Goal: Task Accomplishment & Management: Manage account settings

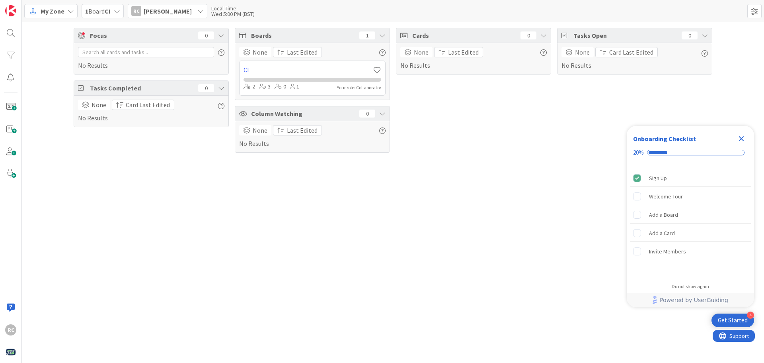
click at [743, 139] on icon "Close Checklist" at bounding box center [742, 139] width 10 height 10
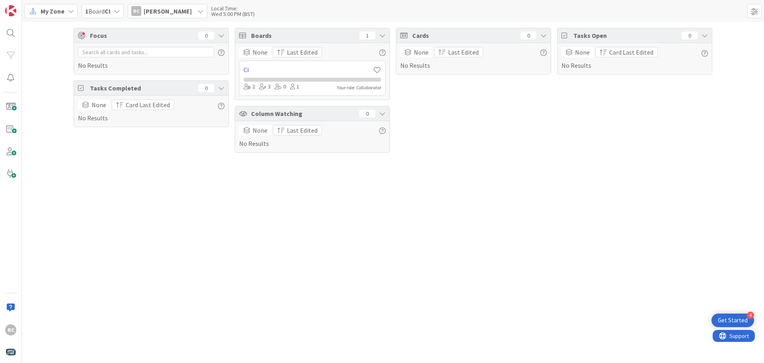
click at [119, 11] on icon at bounding box center [117, 11] width 6 height 6
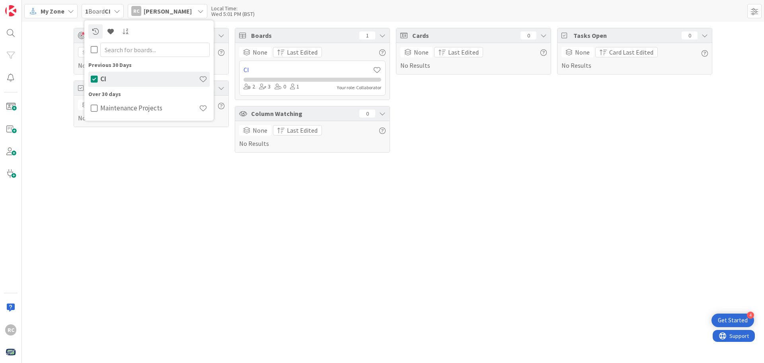
click at [144, 201] on div "Focus 0 No Results Tasks Completed 0 None Card Last Edited No Results Boards 1 …" at bounding box center [393, 192] width 742 height 341
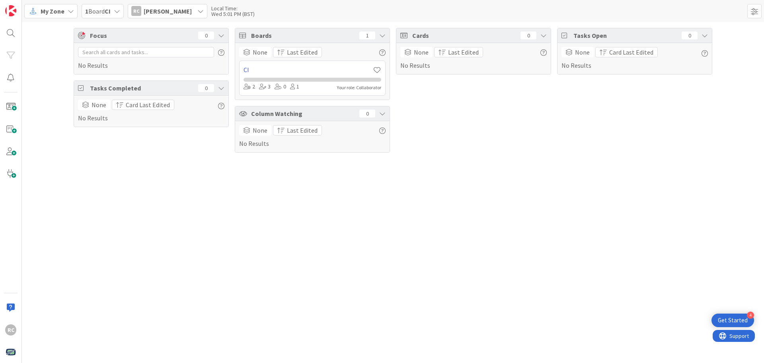
click at [71, 12] on icon at bounding box center [71, 11] width 6 height 6
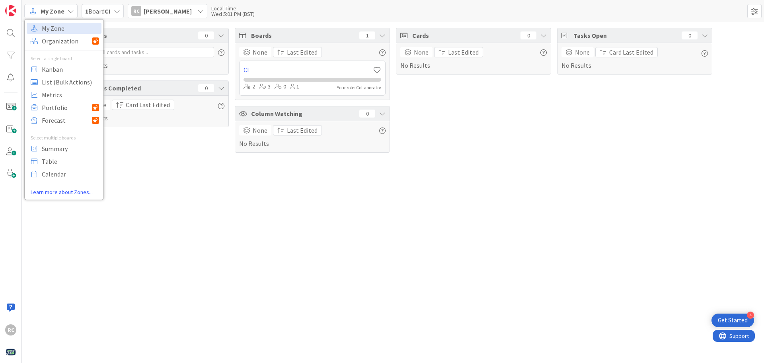
click at [187, 169] on div "Focus 0 No Results Tasks Completed 0 None Card Last Edited No Results Boards 1 …" at bounding box center [393, 192] width 742 height 341
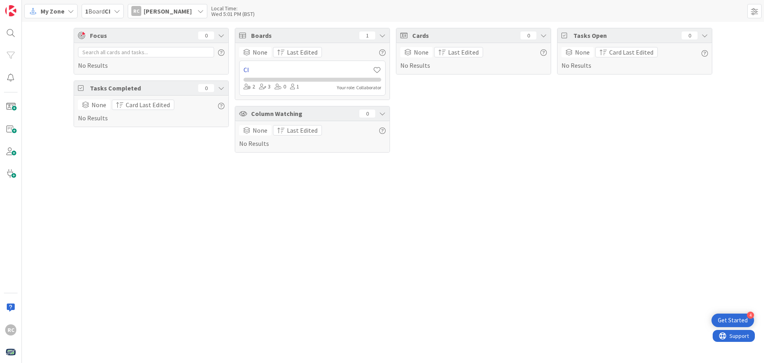
click at [247, 70] on link "CI" at bounding box center [308, 70] width 129 height 10
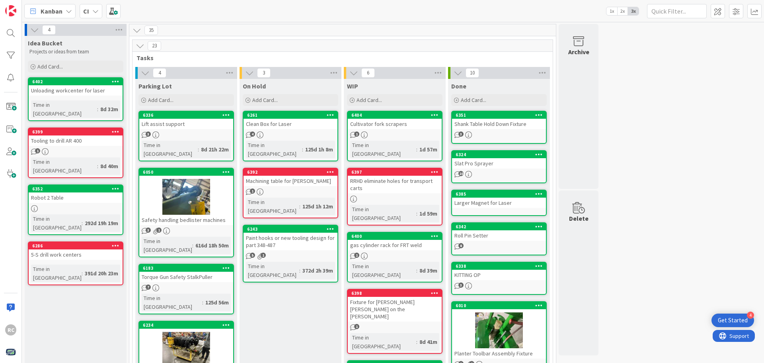
click at [95, 8] on icon at bounding box center [95, 11] width 6 height 6
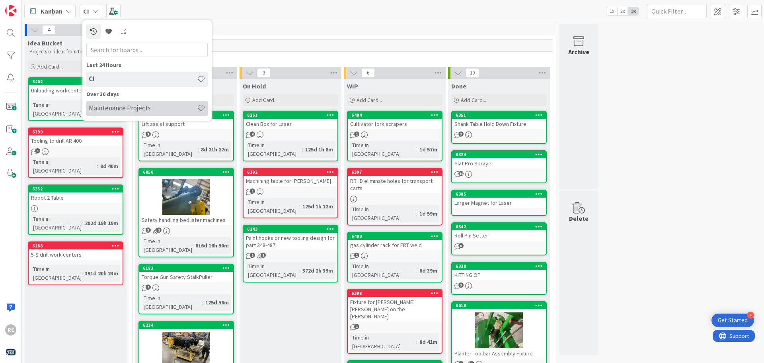
click at [115, 109] on h4 "Maintenance Projects" at bounding box center [143, 108] width 108 height 8
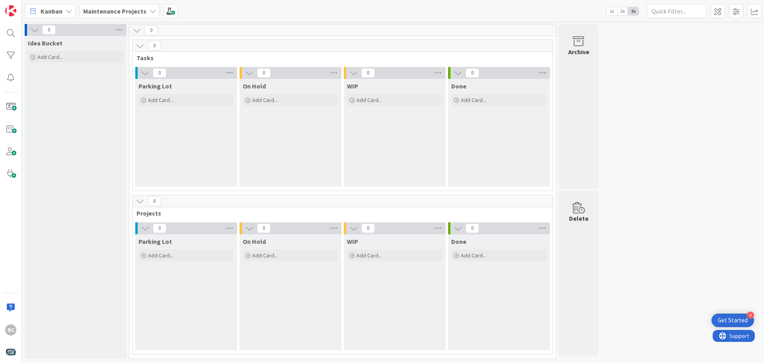
click at [152, 10] on icon at bounding box center [153, 11] width 6 height 6
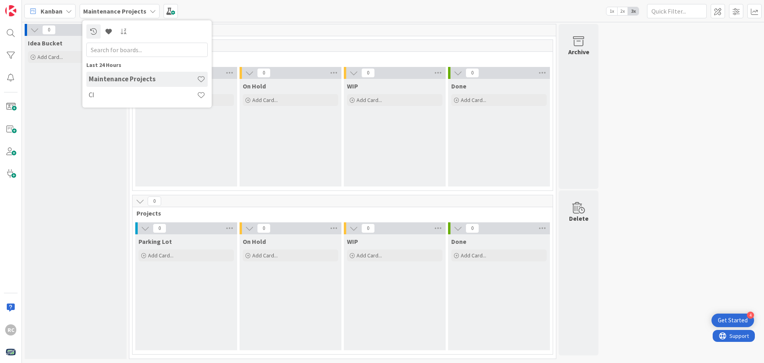
click at [150, 10] on icon at bounding box center [153, 11] width 6 height 6
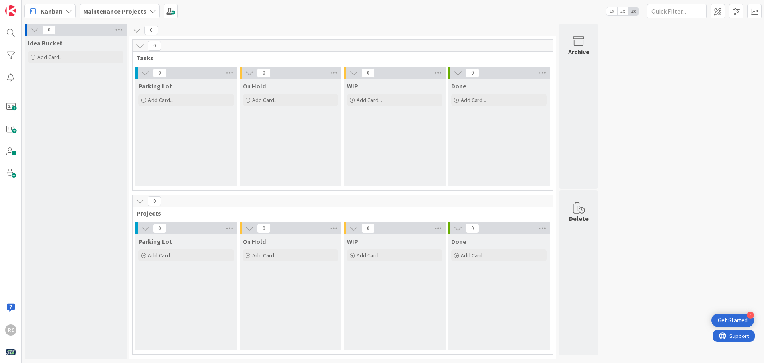
click at [150, 10] on icon at bounding box center [153, 11] width 6 height 6
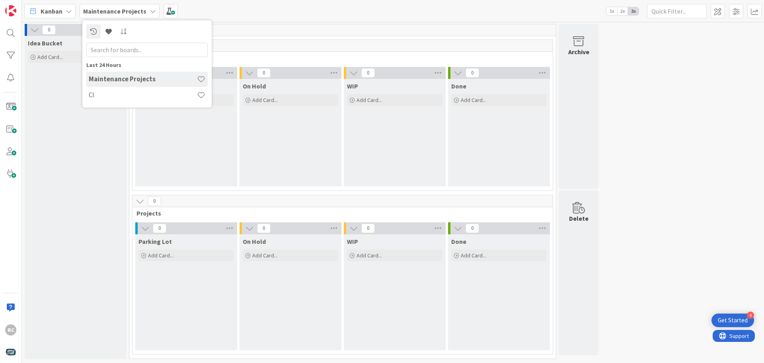
click at [238, 14] on div "Kanban Maintenance Projects Last 24 Hours Maintenance Projects CI 1x 2x 3x" at bounding box center [393, 11] width 742 height 22
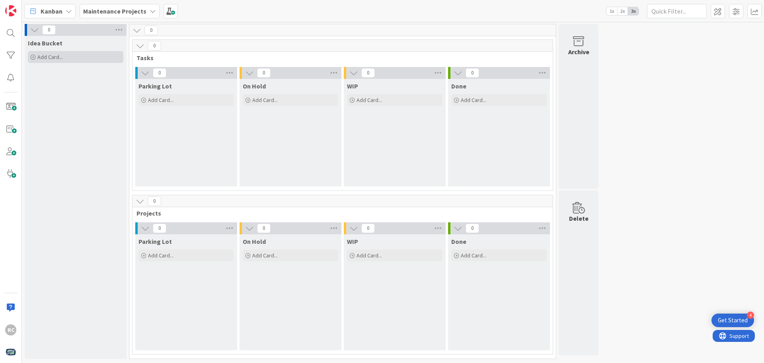
click at [32, 57] on icon at bounding box center [33, 57] width 5 height 5
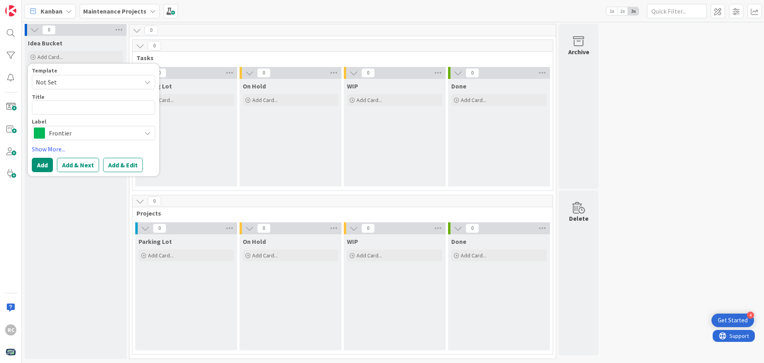
click at [667, 92] on div "0 Idea Bucket Add Card... Template Not Set Title 0 / 128 Label Frontier Show Mo…" at bounding box center [392, 193] width 739 height 339
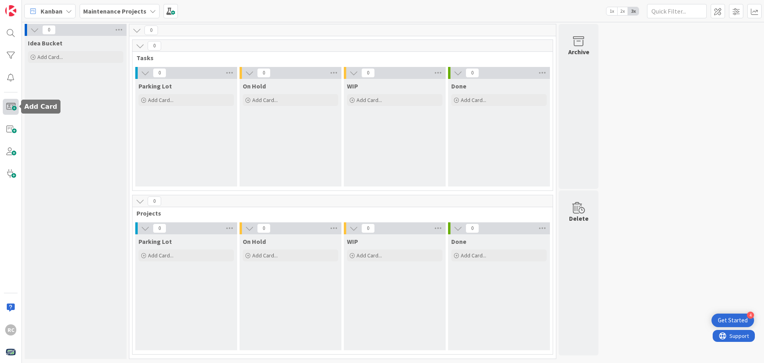
click at [9, 108] on span at bounding box center [11, 107] width 16 height 16
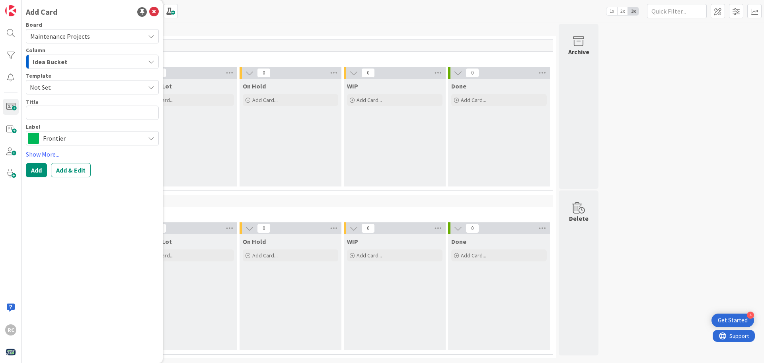
click at [120, 110] on textarea at bounding box center [92, 112] width 133 height 14
click at [638, 161] on div "0 Idea Bucket Add Card... Template Not Set Title 0 / 128 Label Frontier Show Mo…" at bounding box center [392, 193] width 739 height 339
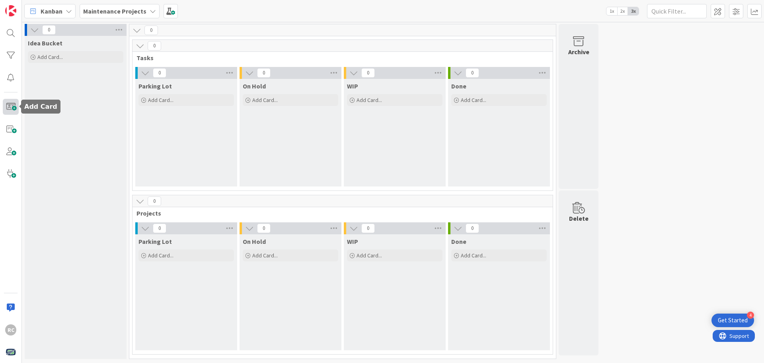
click at [15, 107] on span at bounding box center [11, 107] width 16 height 16
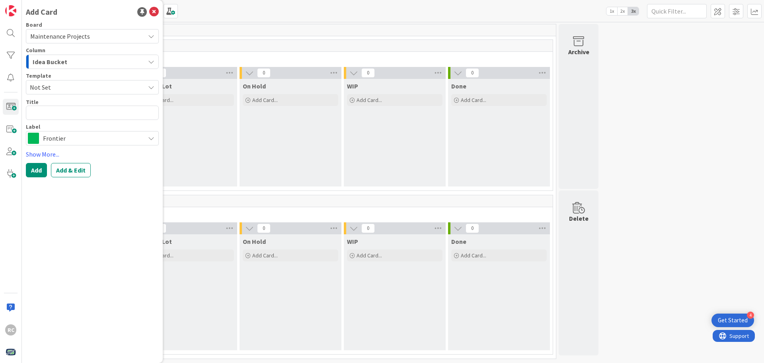
click at [152, 87] on icon at bounding box center [151, 87] width 6 height 6
click at [133, 237] on div "Add Card Board Maintenance Projects Column Idea Bucket Template Not Set Not Set…" at bounding box center [92, 181] width 141 height 363
click at [153, 14] on icon at bounding box center [154, 12] width 10 height 10
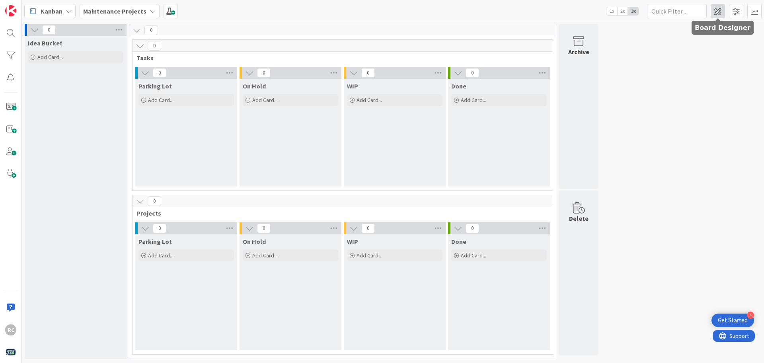
click at [718, 14] on span at bounding box center [718, 11] width 14 height 14
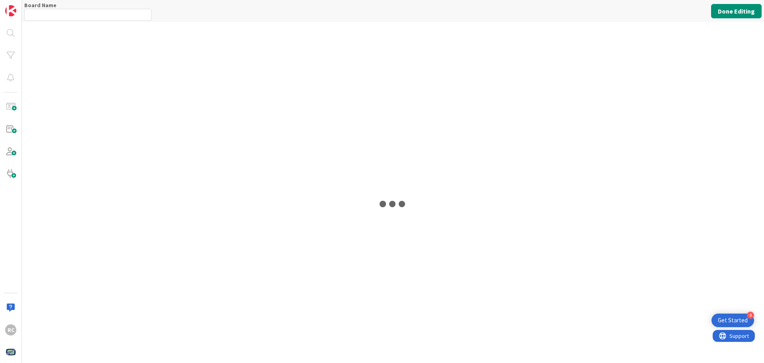
type input "Maintenance Projects"
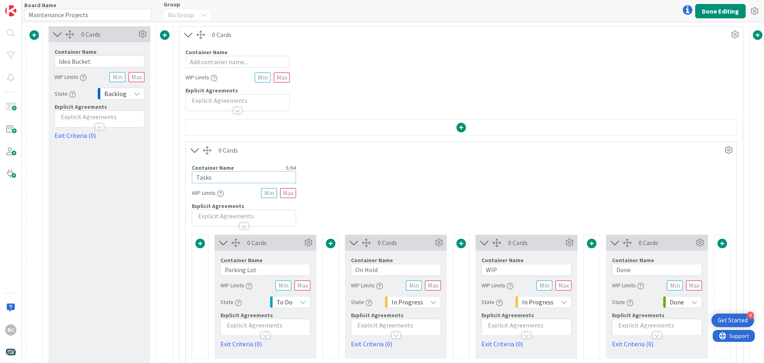
click at [224, 177] on input "Tasks" at bounding box center [244, 177] width 104 height 12
click at [731, 152] on icon at bounding box center [729, 150] width 12 height 12
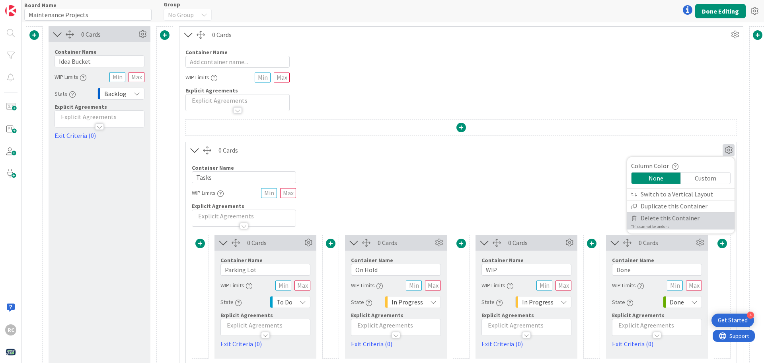
click at [685, 222] on span "Delete this Container" at bounding box center [670, 218] width 59 height 12
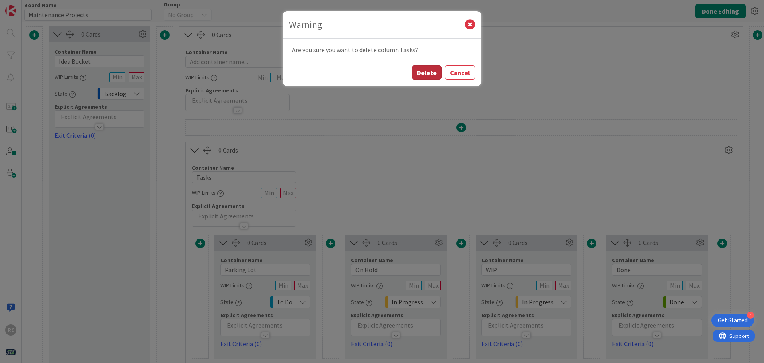
click at [429, 74] on button "Delete" at bounding box center [427, 72] width 30 height 14
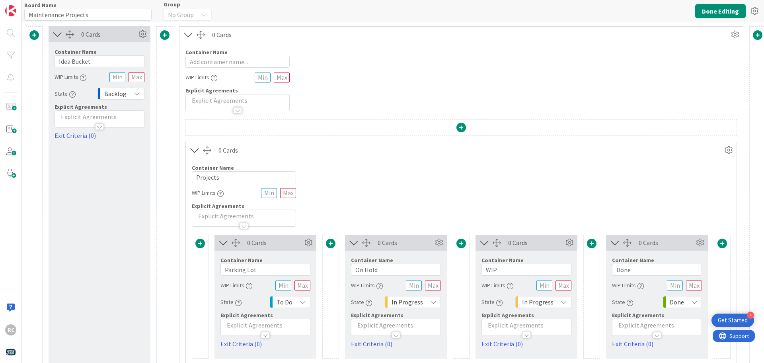
scroll to position [36, 0]
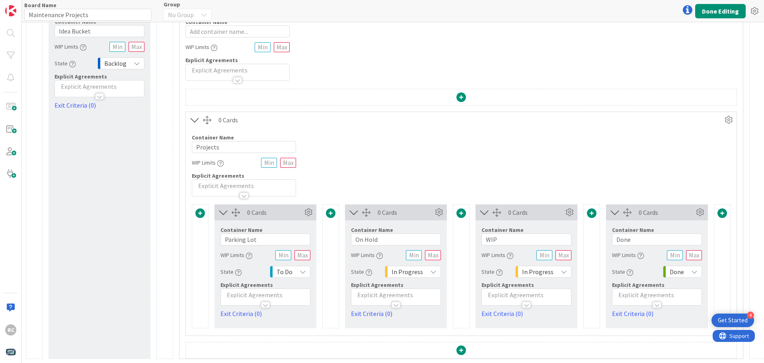
click at [304, 268] on icon at bounding box center [303, 271] width 6 height 6
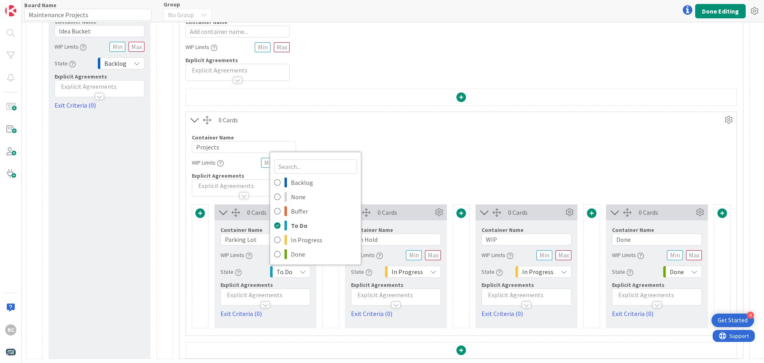
click at [404, 156] on div "Container Name 8 / 64 Projects WIP Limits Explicit Agreements" at bounding box center [461, 162] width 551 height 68
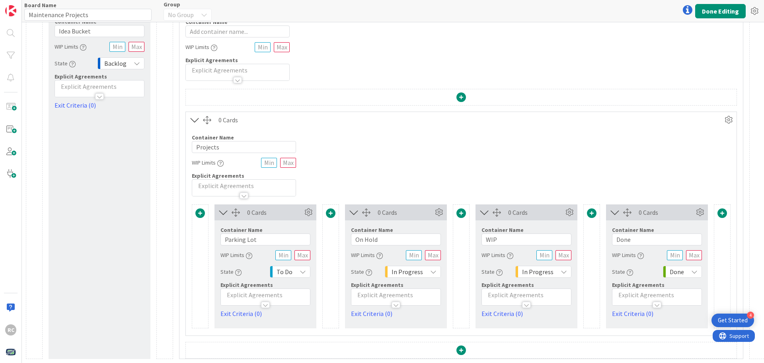
click at [243, 192] on div at bounding box center [244, 195] width 9 height 6
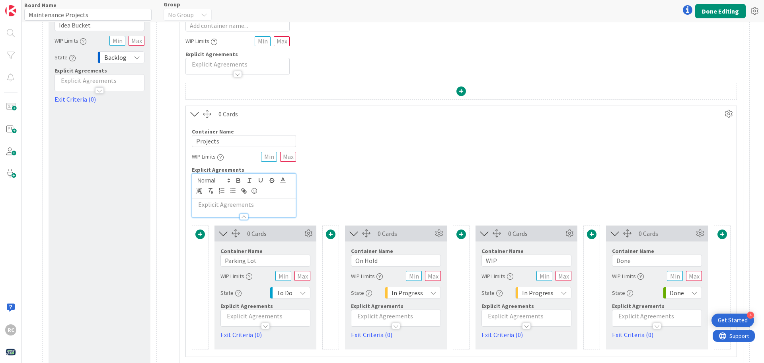
click at [389, 174] on div "Container Name 8 / 64 Projects WIP Limits Explicit Agreements" at bounding box center [461, 170] width 551 height 96
click at [715, 8] on button "Done Editing" at bounding box center [720, 11] width 51 height 14
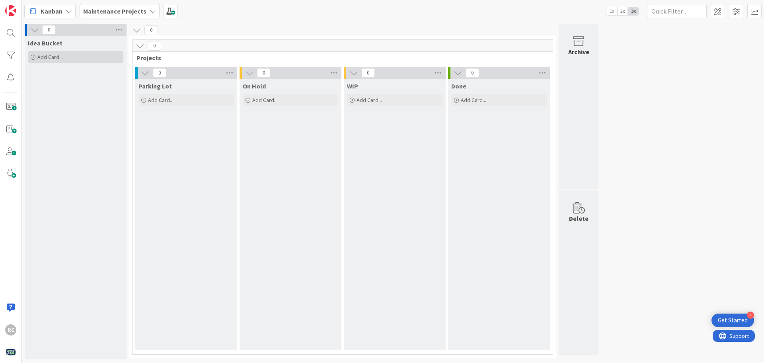
click at [32, 53] on div "Add Card..." at bounding box center [76, 57] width 96 height 12
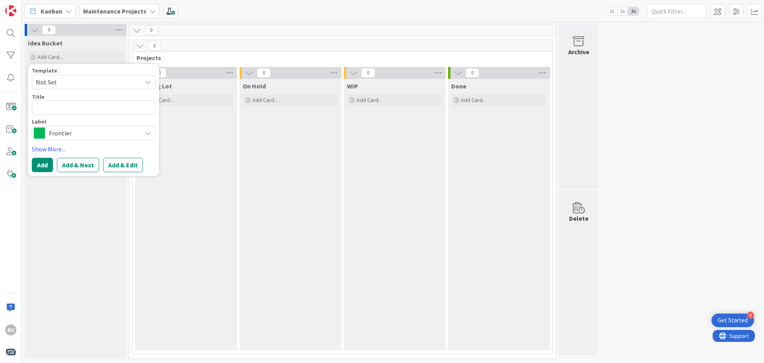
click at [45, 107] on textarea at bounding box center [93, 107] width 123 height 14
type textarea "x"
type textarea "R"
type textarea "x"
type textarea "Ru"
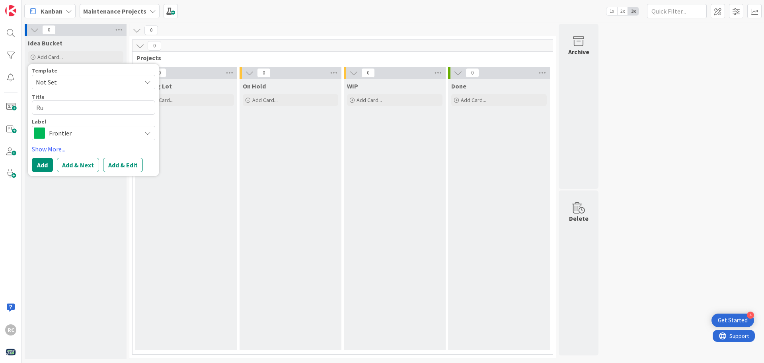
type textarea "x"
type textarea "Rut"
type textarea "x"
type textarea "[PERSON_NAME]"
type textarea "x"
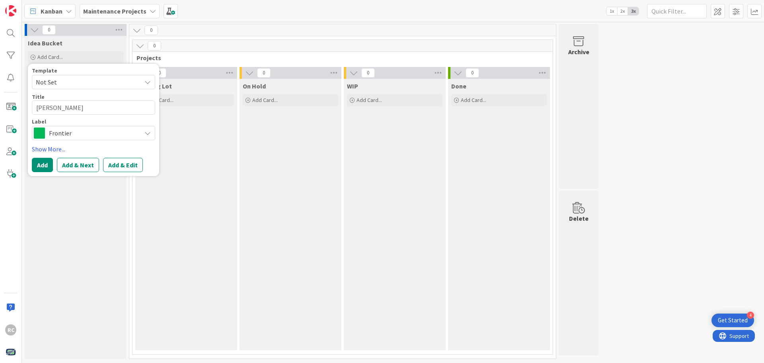
type textarea "[PERSON_NAME]"
type textarea "x"
type textarea "[PERSON_NAME] F"
type textarea "x"
type textarea "[PERSON_NAME] Fr"
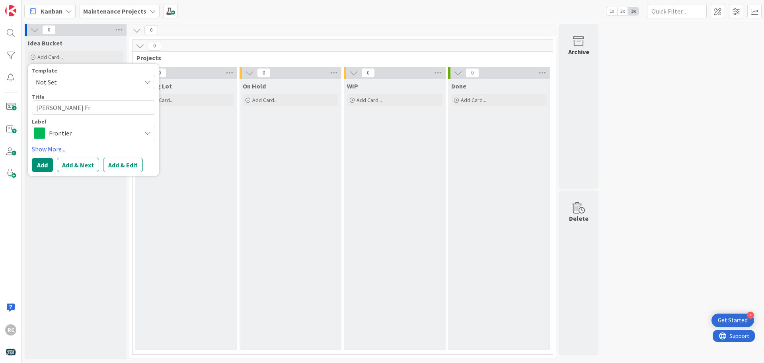
type textarea "x"
type textarea "[PERSON_NAME] Fro"
type textarea "x"
type textarea "[PERSON_NAME] Fron"
type textarea "x"
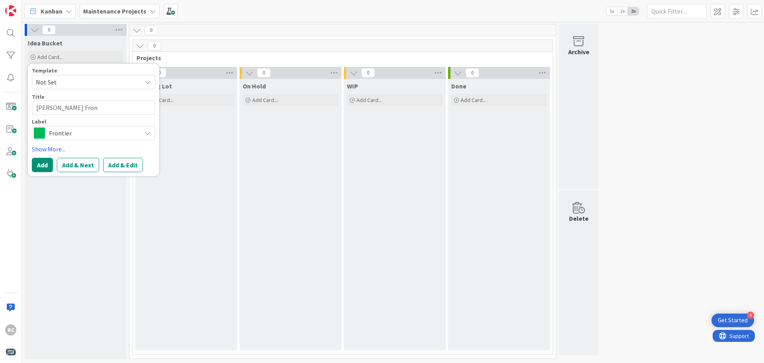
type textarea "[PERSON_NAME] Front"
type textarea "x"
type textarea "[PERSON_NAME] Fronti"
type textarea "x"
type textarea "[PERSON_NAME] Frontie"
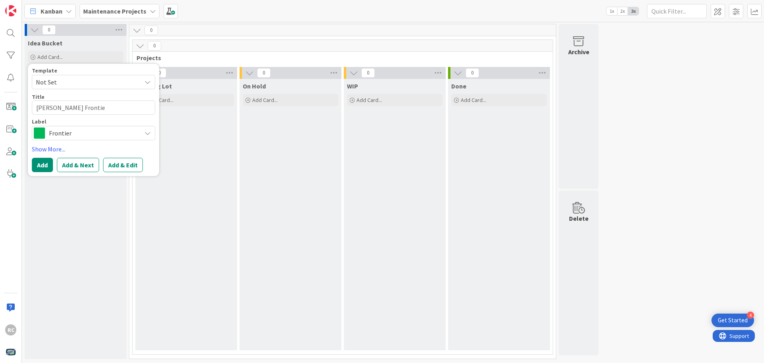
type textarea "x"
type textarea "[PERSON_NAME] Frontier"
type textarea "x"
type textarea "[PERSON_NAME] Frontier"
type textarea "x"
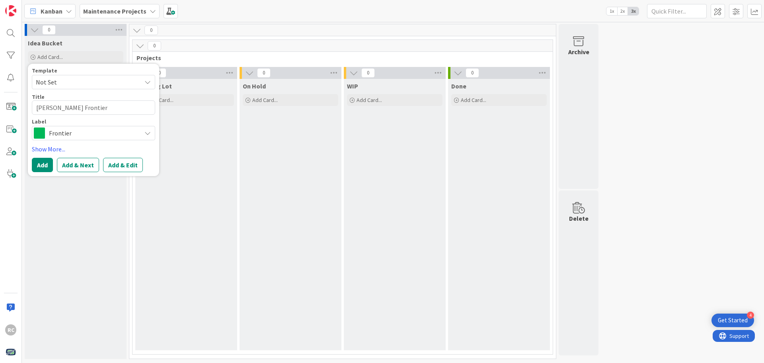
type textarea "[PERSON_NAME] Frontier U"
type textarea "x"
type textarea "[PERSON_NAME] Frontier Up"
type textarea "x"
type textarea "[PERSON_NAME] Frontier Ups"
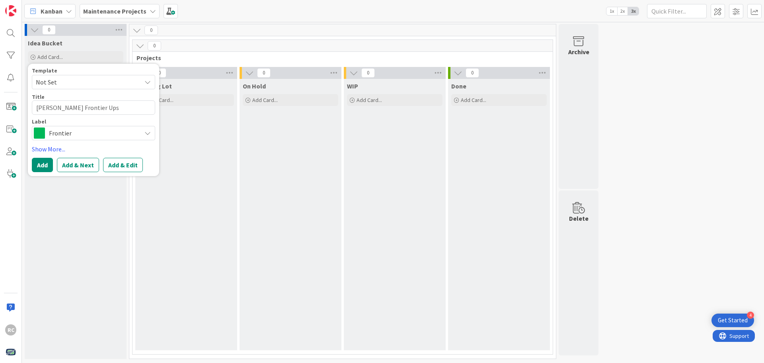
type textarea "x"
type textarea "[PERSON_NAME] Frontier Upst"
type textarea "x"
type textarea "[PERSON_NAME] Frontier Upsta"
type textarea "x"
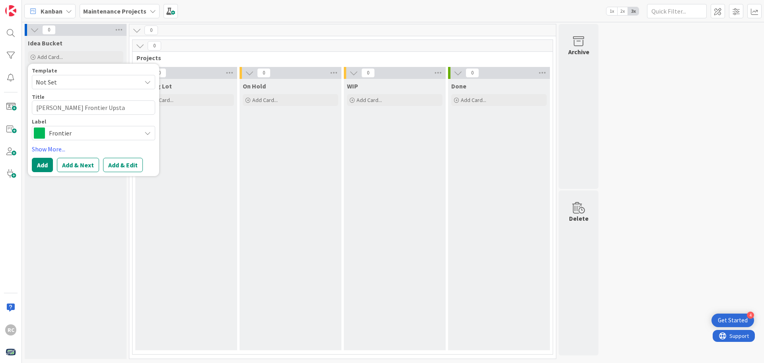
type textarea "[PERSON_NAME] Frontier Upstai"
type textarea "x"
type textarea "[PERSON_NAME] Frontier Upstair"
type textarea "x"
type textarea "[PERSON_NAME] Frontier Upstairs"
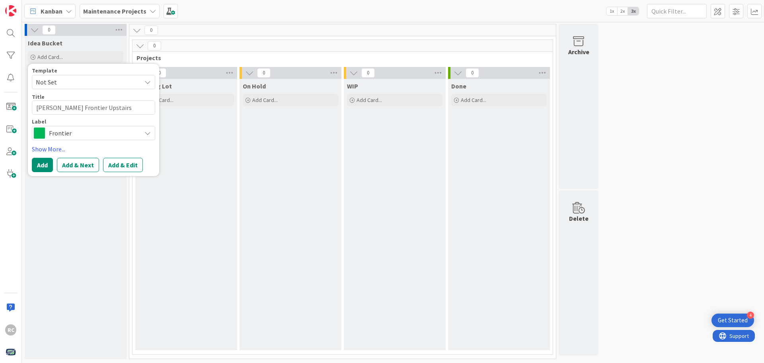
type textarea "x"
type textarea "[PERSON_NAME] Frontier Upstairs"
type textarea "x"
type textarea "[PERSON_NAME] Frontier Upstairs A"
type textarea "x"
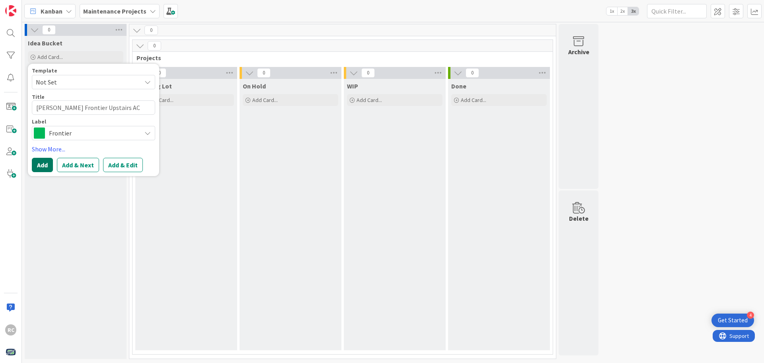
type textarea "[PERSON_NAME] Frontier Upstairs AC"
click at [41, 168] on button "Add" at bounding box center [42, 165] width 21 height 14
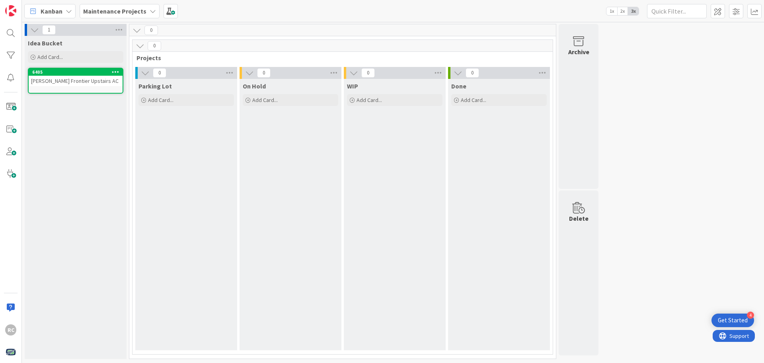
click at [116, 70] on icon at bounding box center [116, 72] width 8 height 6
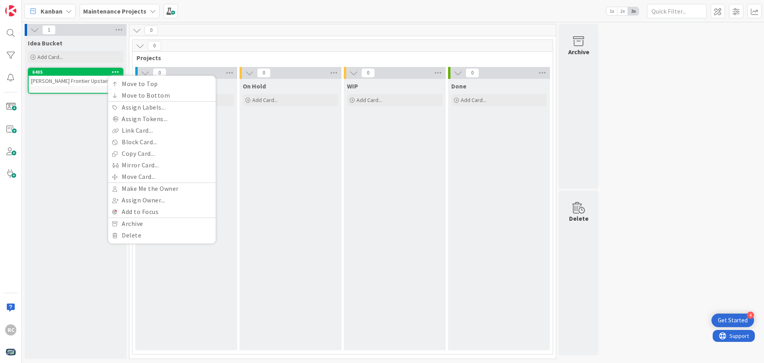
click at [87, 136] on div "Idea Bucket Add Card... Template Not Set Title 0 / 128 Label Frontier Show More…" at bounding box center [76, 197] width 102 height 323
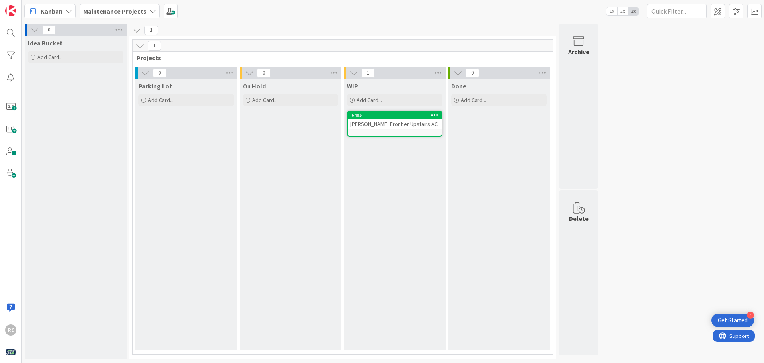
click at [364, 126] on div "[PERSON_NAME] Frontier Upstairs AC" at bounding box center [395, 124] width 94 height 10
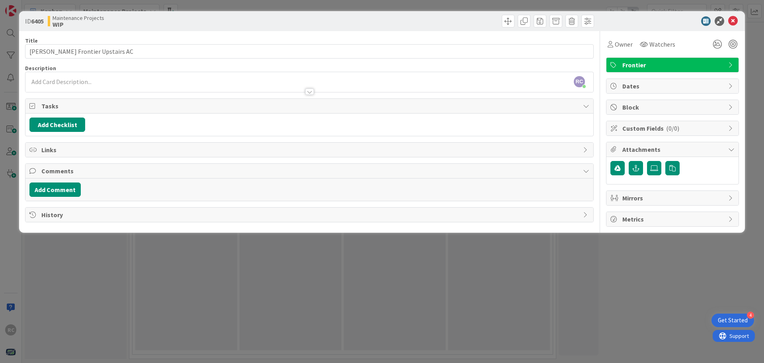
click at [730, 128] on icon at bounding box center [731, 128] width 6 height 6
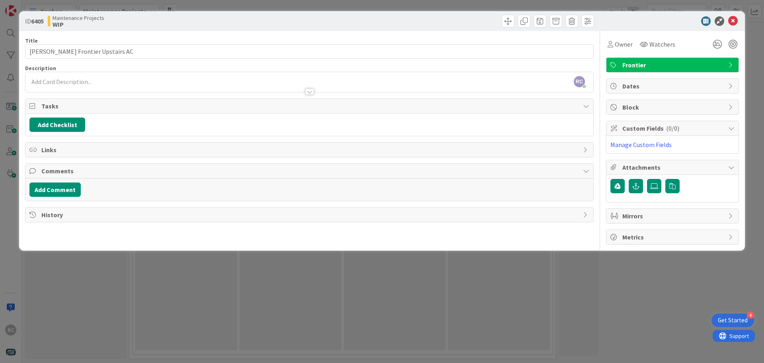
click at [323, 232] on div "Title 25 / 128 [PERSON_NAME] Frontier Upstairs AC Description RC [PERSON_NAME] …" at bounding box center [309, 137] width 569 height 213
click at [64, 81] on div "RC [PERSON_NAME] just joined" at bounding box center [309, 82] width 568 height 20
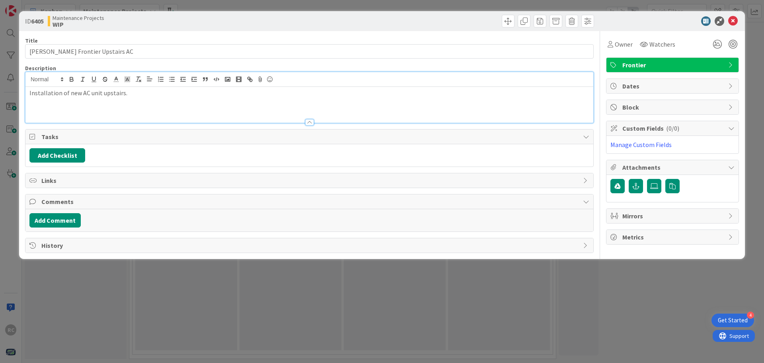
click at [516, 225] on div "Add Comment" at bounding box center [309, 220] width 560 height 14
click at [496, 215] on div "Add Comment" at bounding box center [309, 220] width 560 height 14
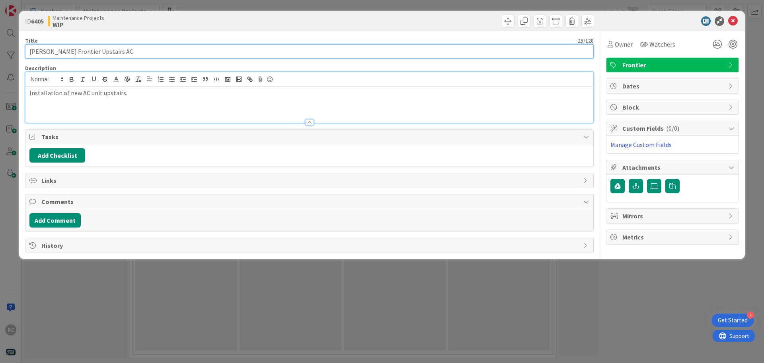
click at [522, 51] on input "[PERSON_NAME] Frontier Upstairs AC" at bounding box center [309, 51] width 569 height 14
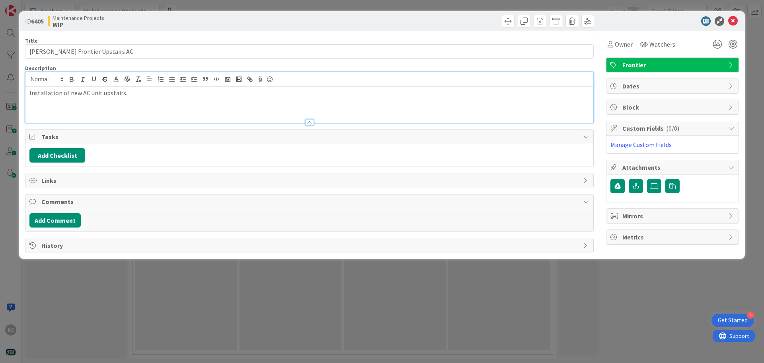
click at [493, 93] on p "Installation of new AC unit upstairs." at bounding box center [309, 92] width 560 height 9
click at [478, 180] on span "Links" at bounding box center [310, 181] width 538 height 10
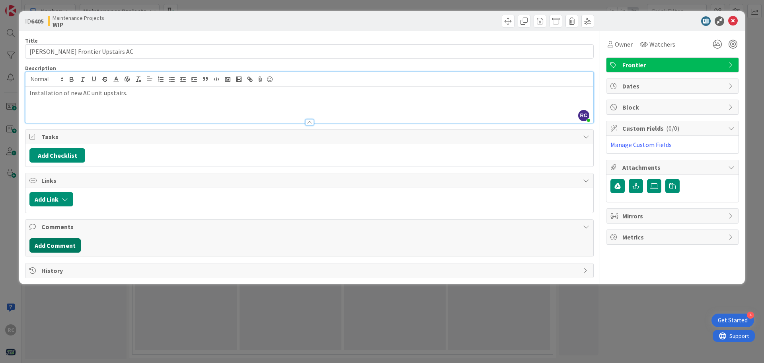
click at [63, 247] on button "Add Comment" at bounding box center [54, 245] width 51 height 14
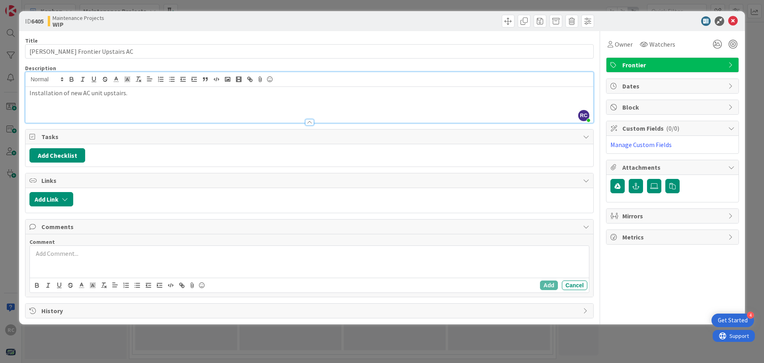
click at [59, 251] on p at bounding box center [309, 253] width 553 height 9
click at [640, 274] on div "Owner Watchers Frontier Dates Block Custom Fields ( 0/0 ) Manage Custom Fields …" at bounding box center [672, 174] width 133 height 287
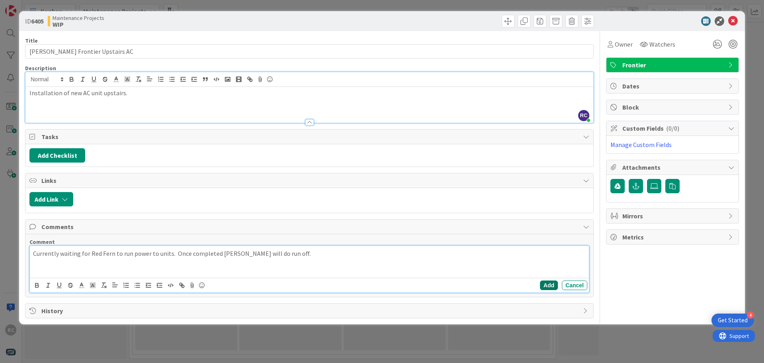
click at [551, 286] on button "Add" at bounding box center [549, 285] width 18 height 10
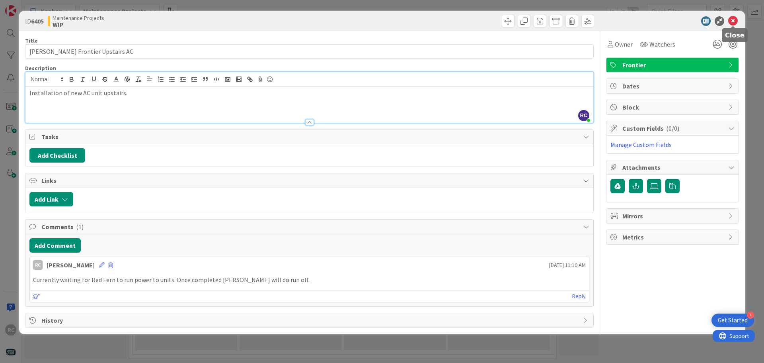
click at [733, 22] on icon at bounding box center [733, 21] width 10 height 10
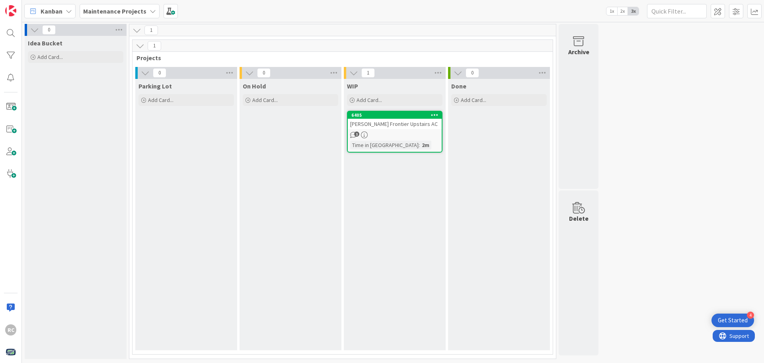
click at [382, 125] on div "[PERSON_NAME] Frontier Upstairs AC" at bounding box center [395, 124] width 94 height 10
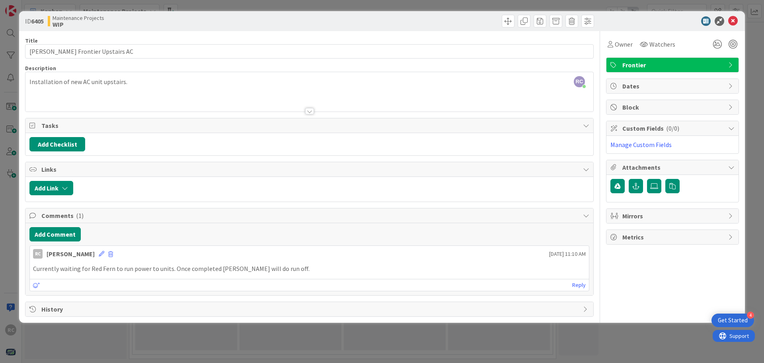
click at [315, 336] on div "ID 6405 Maintenance Projects WIP Title 25 / 128 [PERSON_NAME] Frontier Upstairs…" at bounding box center [382, 181] width 764 height 363
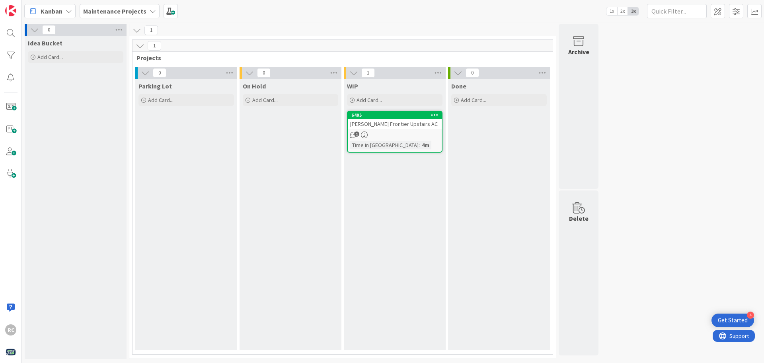
click at [361, 122] on div "[PERSON_NAME] Frontier Upstairs AC" at bounding box center [395, 124] width 94 height 10
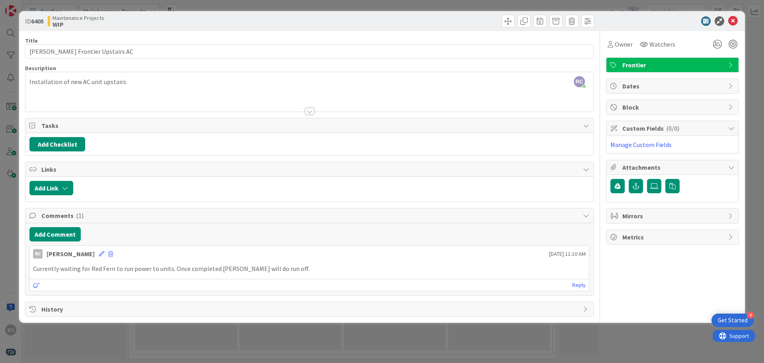
click at [731, 63] on icon at bounding box center [731, 65] width 6 height 6
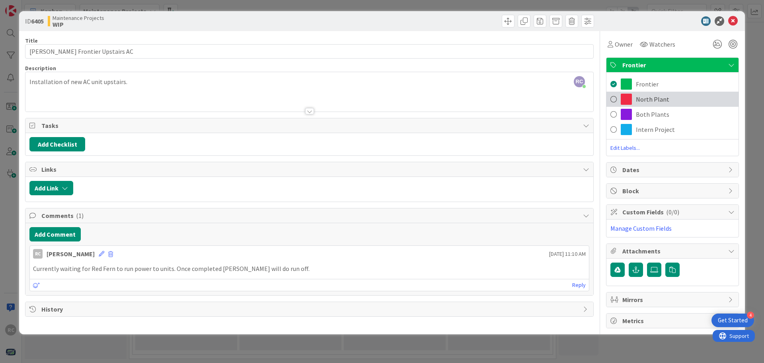
click at [616, 99] on span at bounding box center [613, 99] width 6 height 12
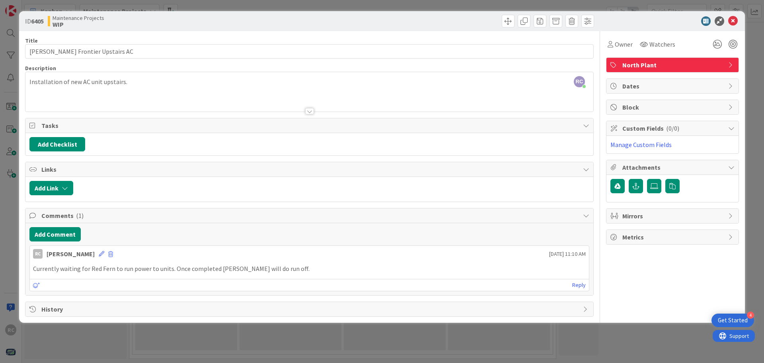
click at [620, 332] on div "ID 6405 Maintenance Projects WIP Title 25 / 128 [PERSON_NAME] Frontier Upstairs…" at bounding box center [382, 181] width 764 height 363
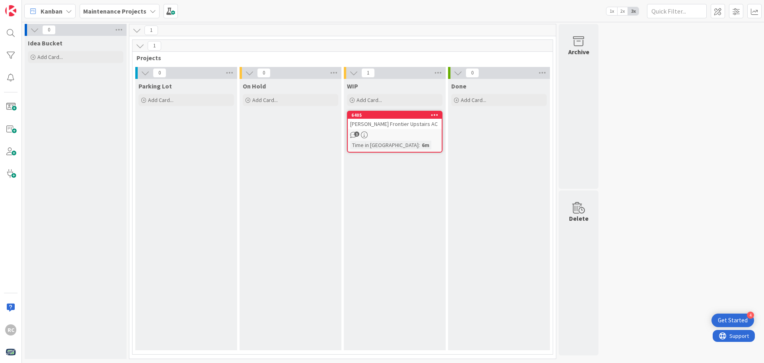
click at [394, 121] on div "[PERSON_NAME] Frontier Upstairs AC" at bounding box center [395, 124] width 94 height 10
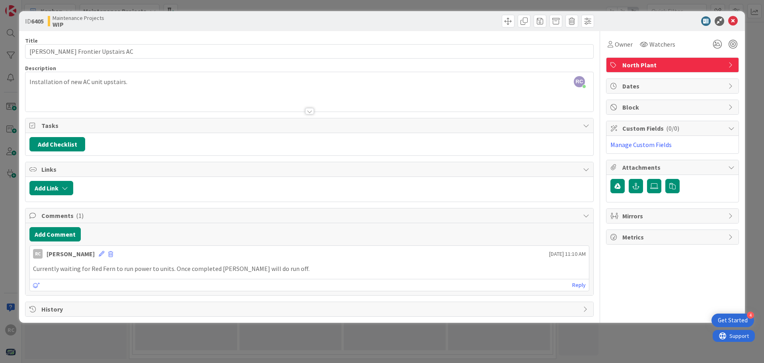
click at [731, 66] on icon at bounding box center [731, 65] width 6 height 6
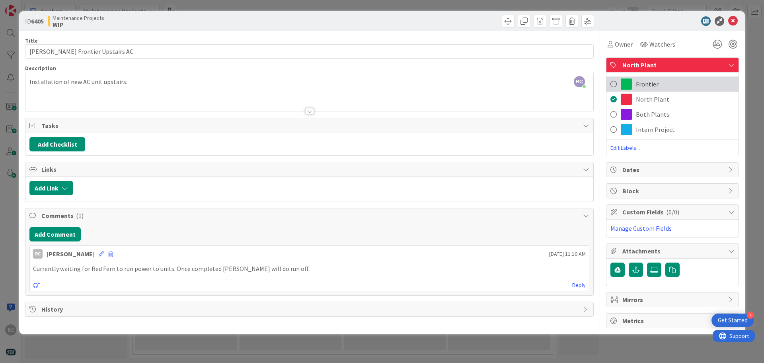
click at [614, 84] on span at bounding box center [613, 84] width 6 height 12
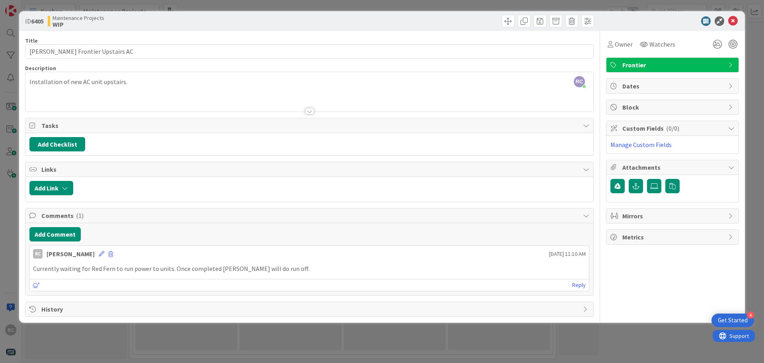
click at [729, 84] on icon at bounding box center [731, 86] width 6 height 6
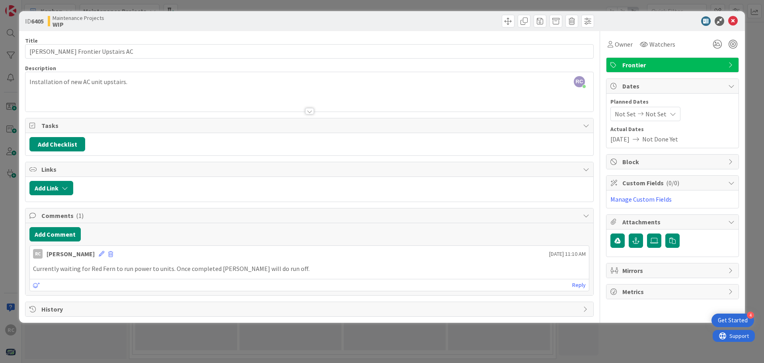
click at [335, 6] on div "ID 6405 Maintenance Projects WIP Title 25 / 128 [PERSON_NAME] Frontier Upstairs…" at bounding box center [382, 181] width 764 height 363
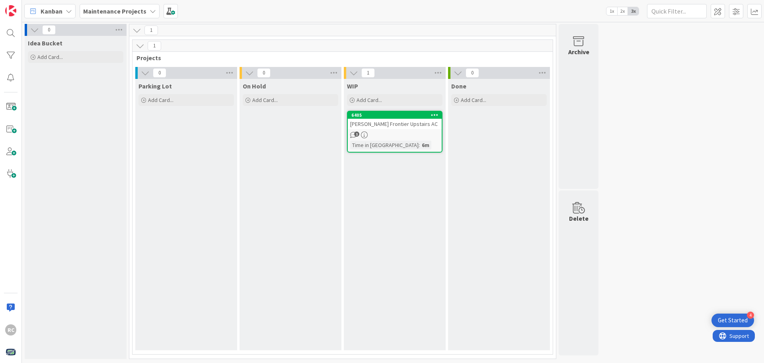
click at [68, 12] on icon at bounding box center [69, 11] width 6 height 6
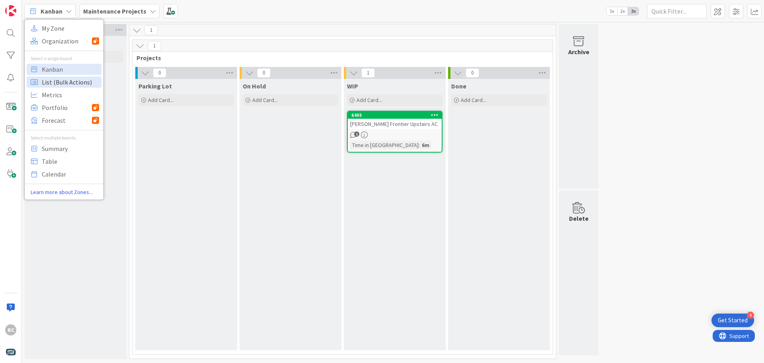
click at [57, 80] on span "List (Bulk Actions)" at bounding box center [70, 82] width 57 height 12
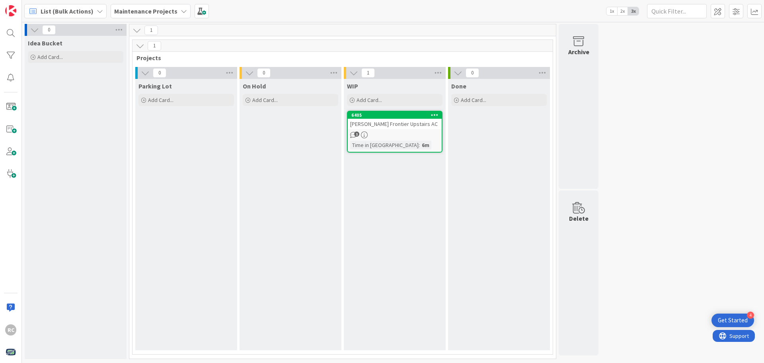
click at [97, 13] on icon at bounding box center [100, 11] width 6 height 6
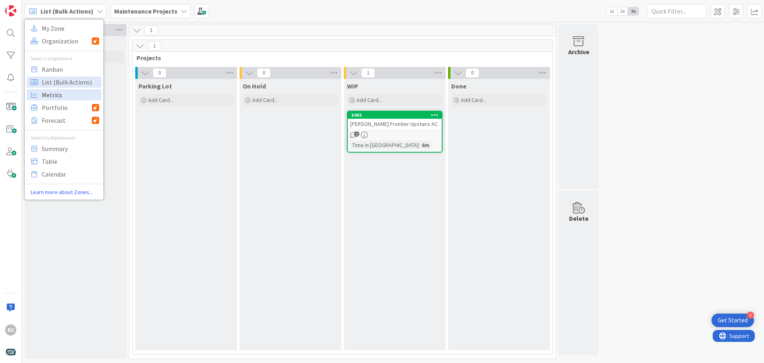
click at [63, 98] on span "Metrics" at bounding box center [70, 95] width 57 height 12
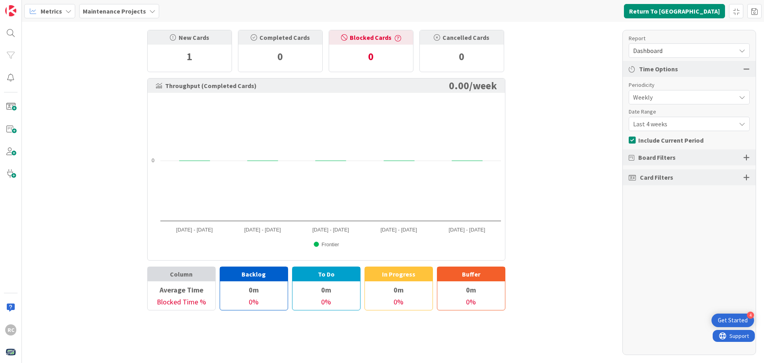
click at [67, 9] on icon at bounding box center [68, 11] width 6 height 6
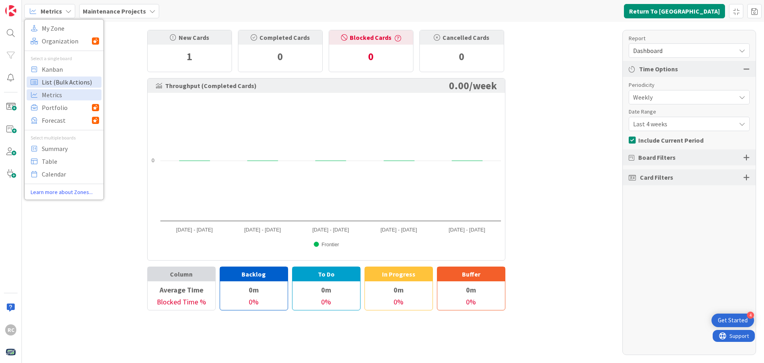
click at [72, 86] on span "List (Bulk Actions)" at bounding box center [70, 82] width 57 height 12
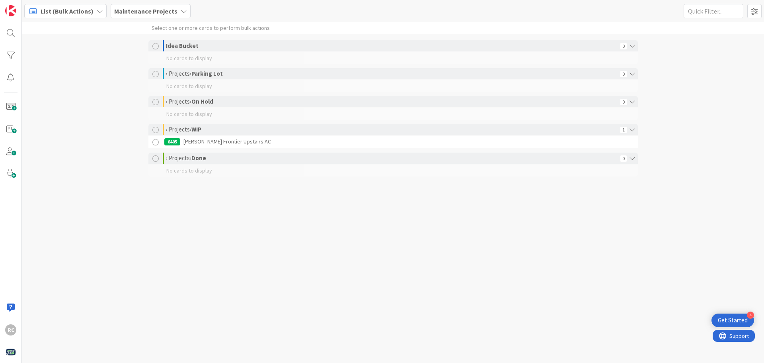
click at [99, 10] on icon at bounding box center [100, 11] width 6 height 6
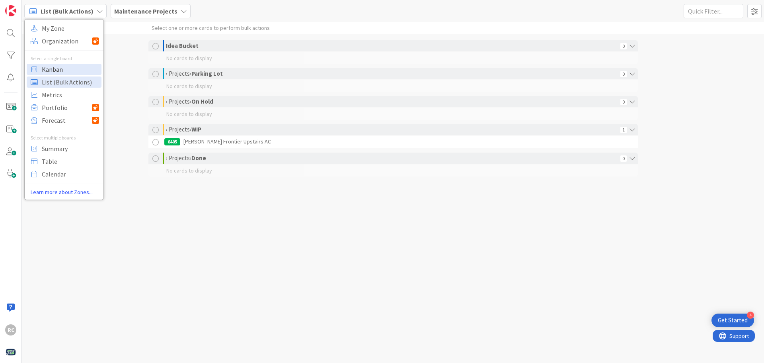
click at [64, 70] on span "Kanban" at bounding box center [70, 69] width 57 height 12
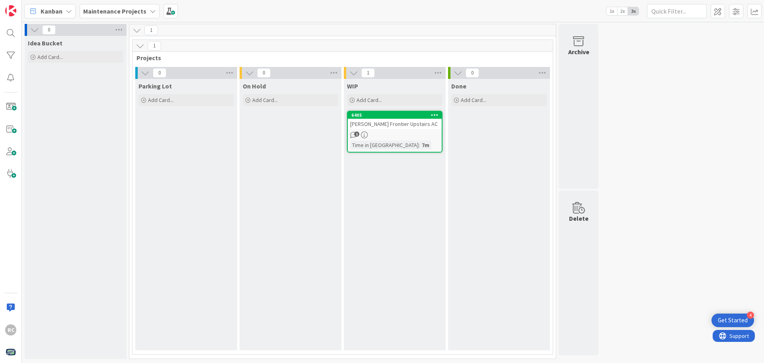
click at [68, 12] on icon at bounding box center [69, 11] width 6 height 6
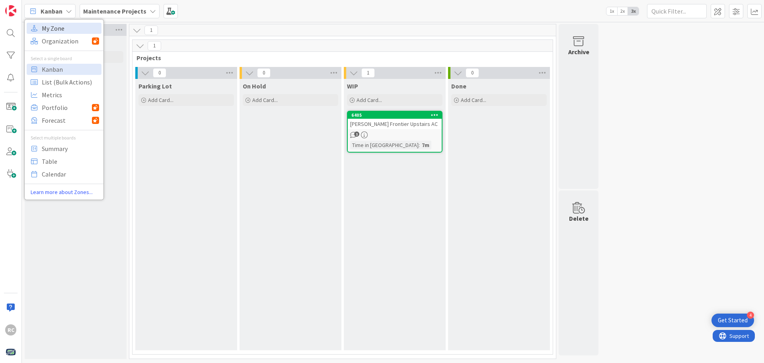
click at [60, 28] on span "My Zone" at bounding box center [70, 28] width 57 height 12
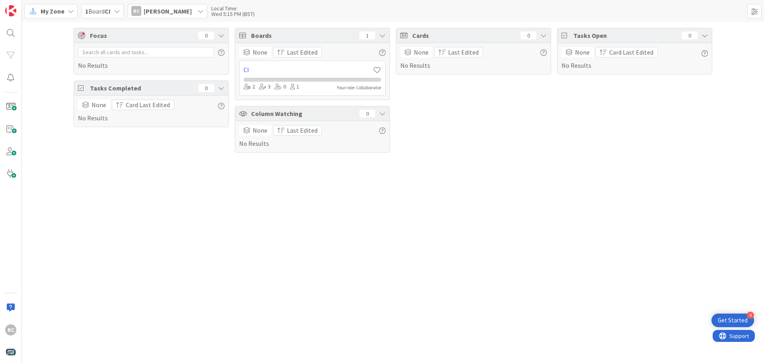
click at [120, 12] on icon at bounding box center [117, 11] width 6 height 6
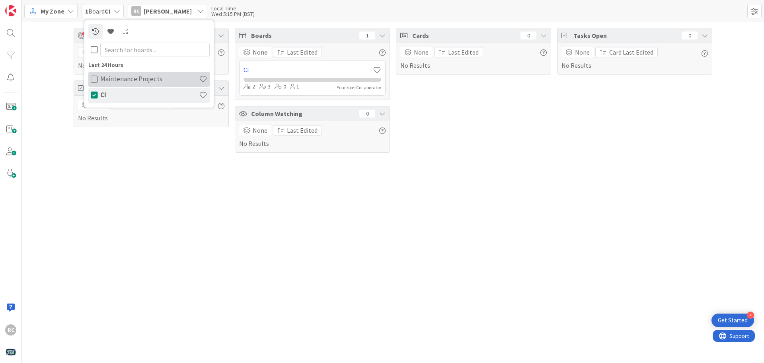
click at [124, 76] on h4 "Maintenance Projects" at bounding box center [149, 79] width 99 height 8
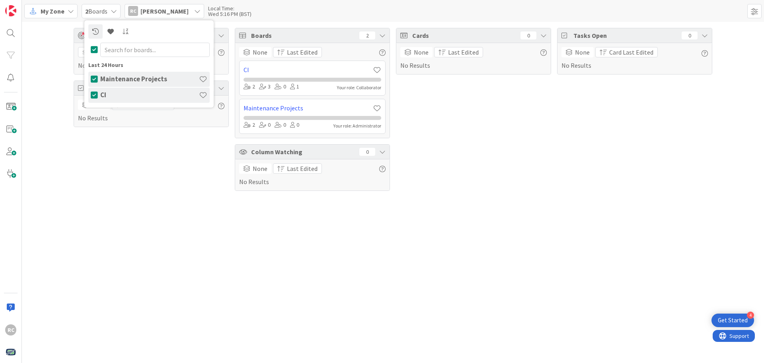
click at [94, 94] on icon at bounding box center [94, 95] width 7 height 8
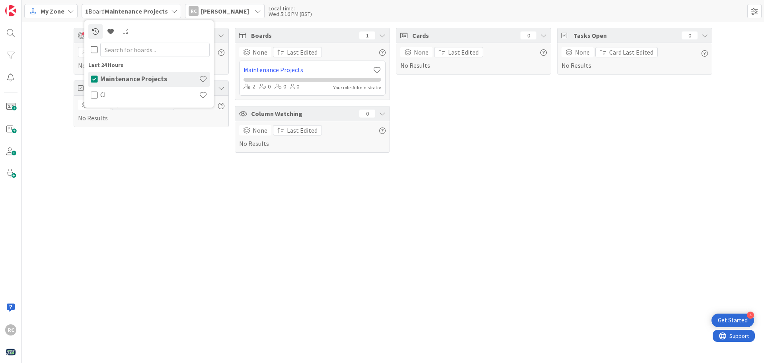
click at [109, 78] on h4 "Maintenance Projects" at bounding box center [149, 79] width 99 height 8
click at [123, 131] on div "Focus 0 No Results Tasks Completed 0 None Card Last Edited No Results" at bounding box center [151, 90] width 155 height 125
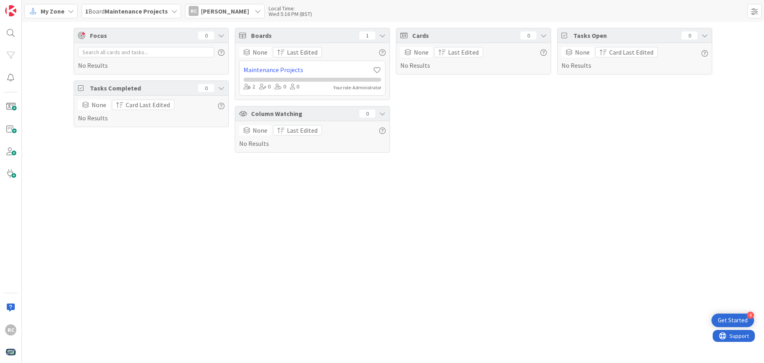
click at [68, 12] on icon at bounding box center [71, 11] width 6 height 6
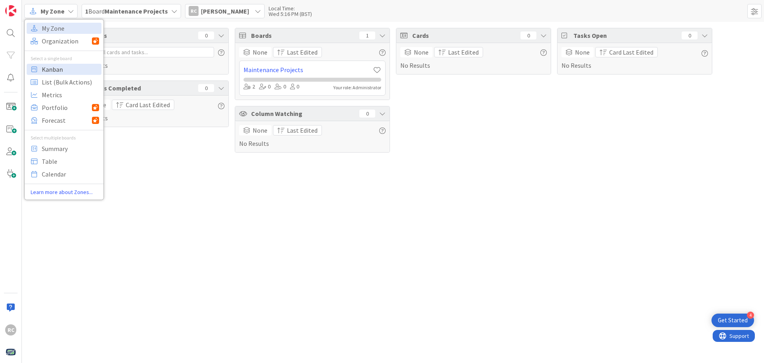
click at [55, 67] on span "Kanban" at bounding box center [70, 69] width 57 height 12
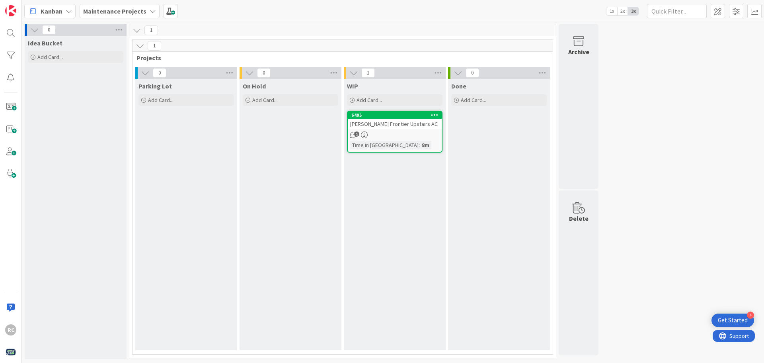
click at [379, 126] on div "[PERSON_NAME] Frontier Upstairs AC" at bounding box center [395, 124] width 94 height 10
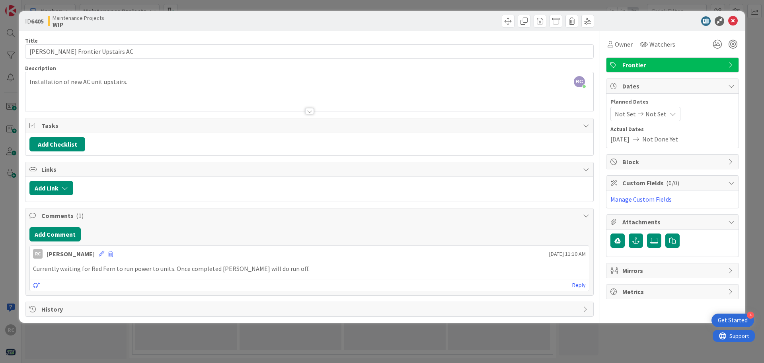
click at [589, 310] on icon at bounding box center [586, 309] width 6 height 6
